Goal: Task Accomplishment & Management: Use online tool/utility

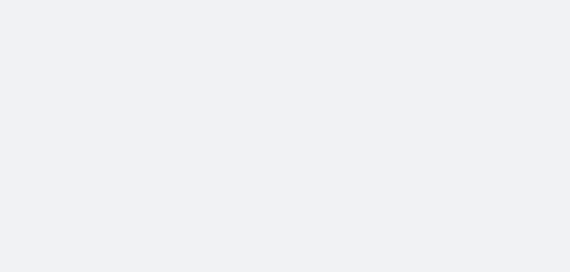
click at [460, 5] on body at bounding box center [285, 136] width 570 height 272
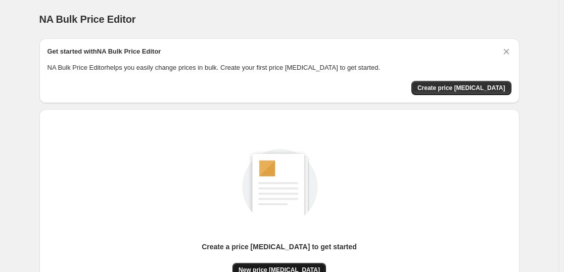
click at [289, 265] on button "New price [MEDICAL_DATA]" at bounding box center [280, 270] width 94 height 14
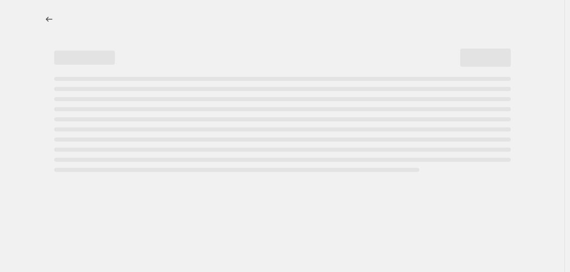
select select "percentage"
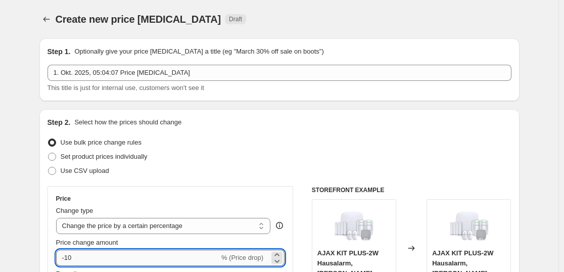
click at [96, 261] on input "-10" at bounding box center [137, 258] width 163 height 16
click at [95, 261] on input "-10" at bounding box center [137, 258] width 163 height 16
type input "-1"
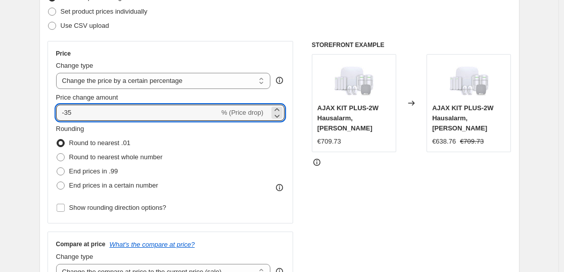
scroll to position [834, 0]
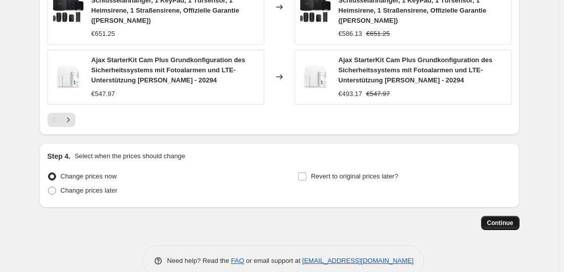
type input "-35"
click at [511, 219] on span "Continue" at bounding box center [501, 223] width 26 height 8
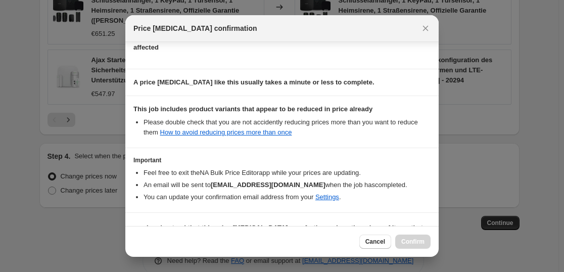
scroll to position [154, 0]
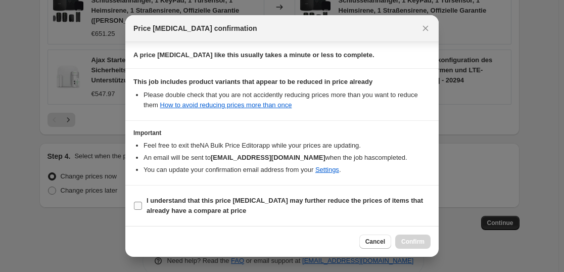
click at [278, 200] on b "I understand that this price [MEDICAL_DATA] may further reduce the prices of it…" at bounding box center [285, 206] width 277 height 18
click at [142, 202] on input "I understand that this price [MEDICAL_DATA] may further reduce the prices of it…" at bounding box center [138, 206] width 8 height 8
checkbox input "true"
click at [424, 239] on span "Confirm" at bounding box center [413, 242] width 23 height 8
click at [424, 239] on div "Cancel Confirm" at bounding box center [395, 242] width 71 height 14
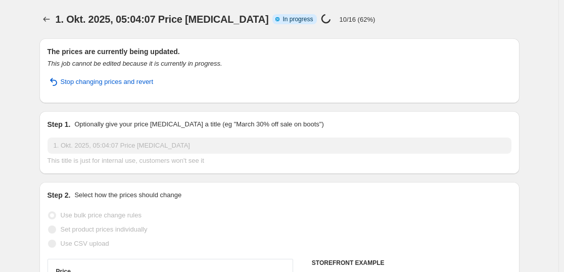
select select "percentage"
